Goal: Find contact information: Find contact information

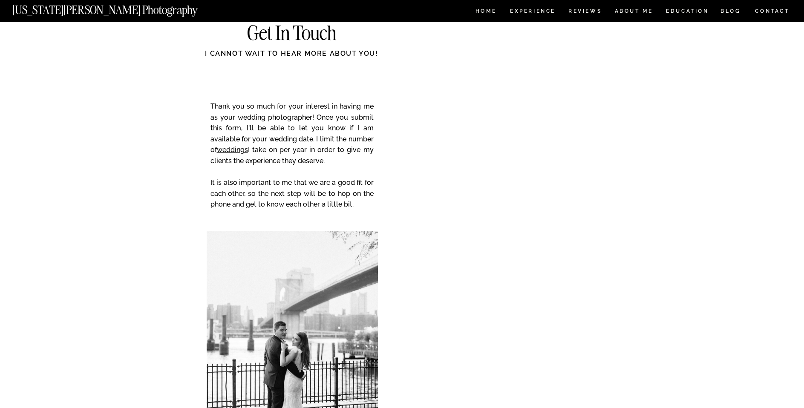
scroll to position [5154, 0]
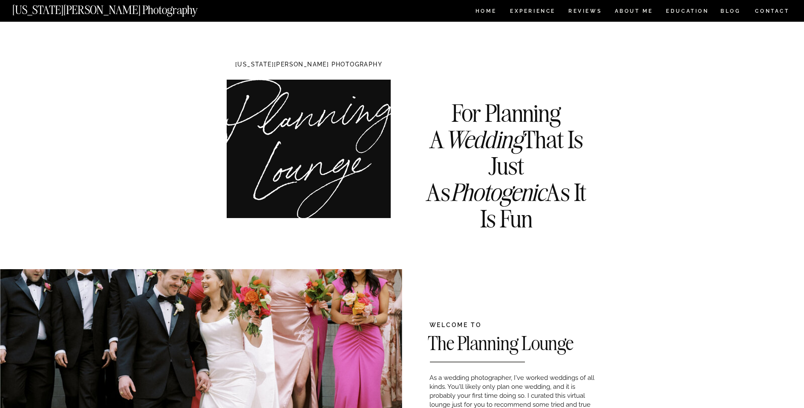
click at [766, 13] on nav "CONTACT" at bounding box center [771, 10] width 35 height 9
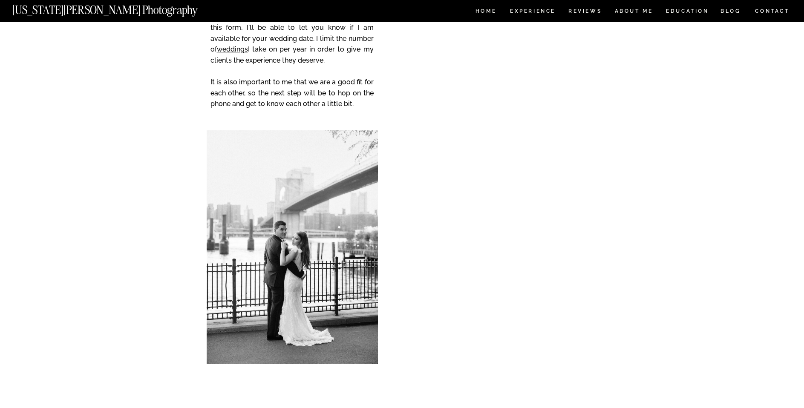
scroll to position [43, 0]
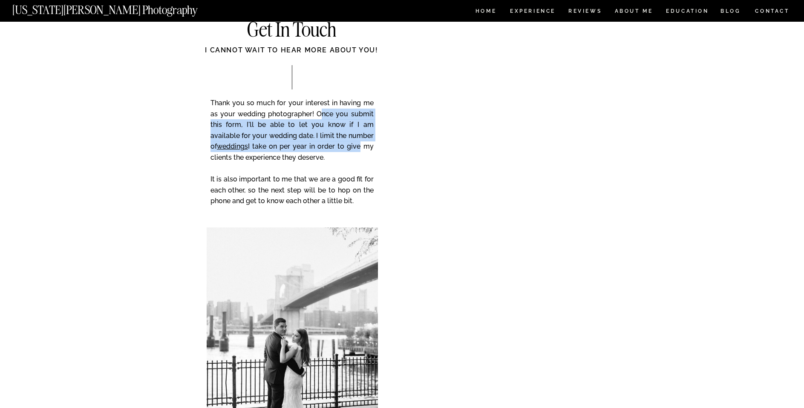
drag, startPoint x: 320, startPoint y: 112, endPoint x: 357, endPoint y: 148, distance: 51.8
click at [357, 148] on p "Thank you so much for your interest in having me as your wedding photographer! …" at bounding box center [291, 158] width 163 height 121
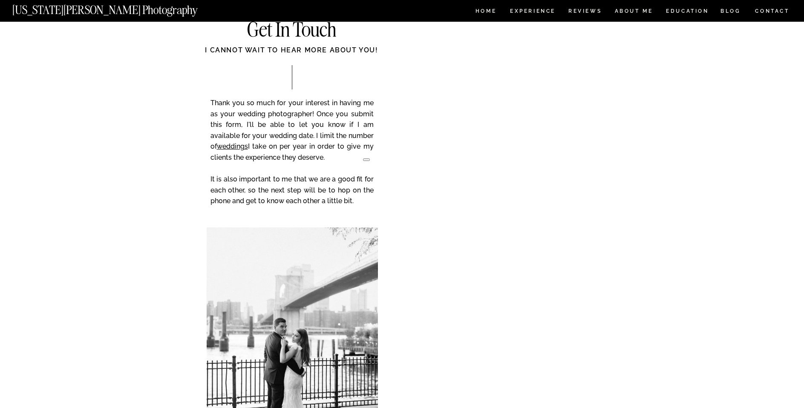
click at [347, 164] on p "Thank you so much for your interest in having me as your wedding photographer! …" at bounding box center [291, 158] width 163 height 121
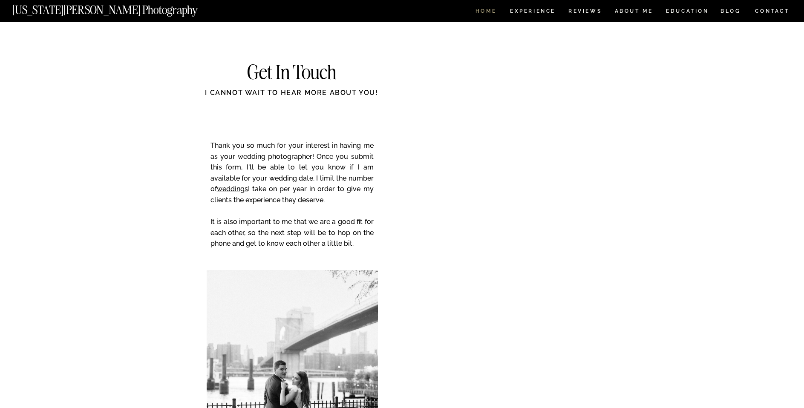
click at [497, 13] on nav "HOME" at bounding box center [486, 12] width 24 height 7
